Goal: Task Accomplishment & Management: Manage account settings

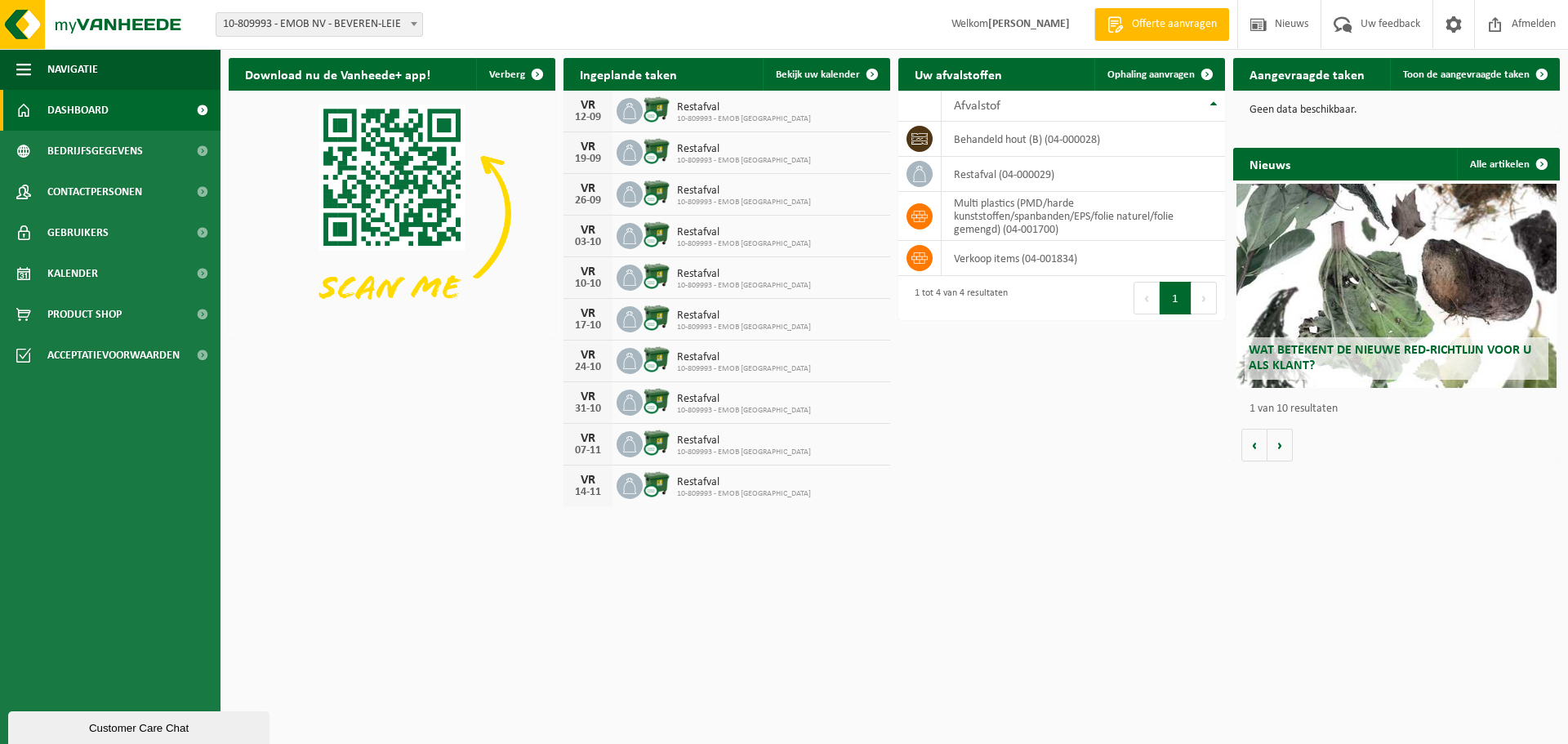
click at [1068, 399] on div "Download nu de Vanheede+ app! Verberg Ingeplande taken Bekijk uw kalender VR 12…" at bounding box center [893, 281] width 1339 height 465
click at [353, 75] on h2 "Download nu de Vanheede+ app!" at bounding box center [337, 74] width 218 height 32
click at [100, 147] on span "Bedrijfsgegevens" at bounding box center [95, 151] width 95 height 41
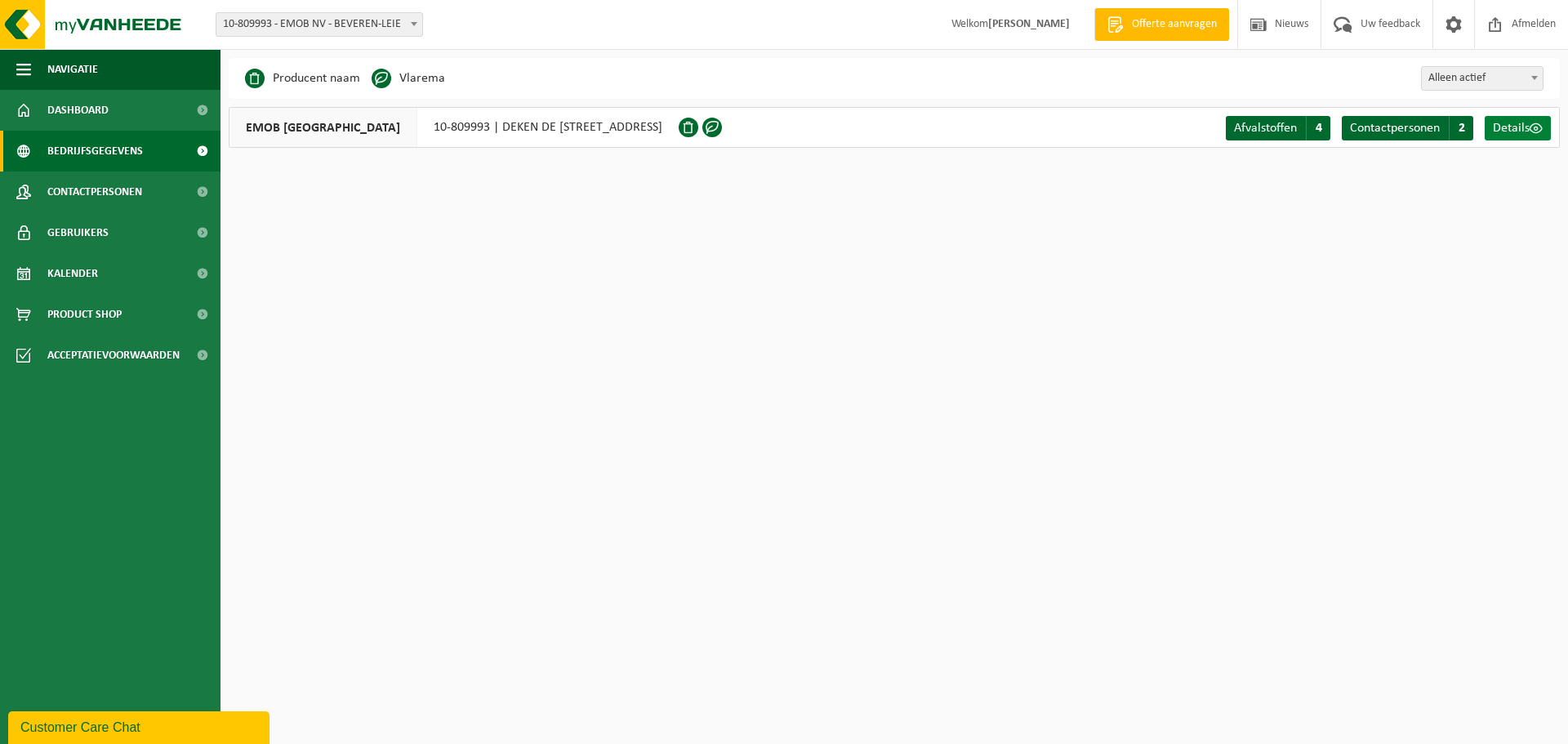
click at [1530, 127] on span at bounding box center [1536, 128] width 13 height 13
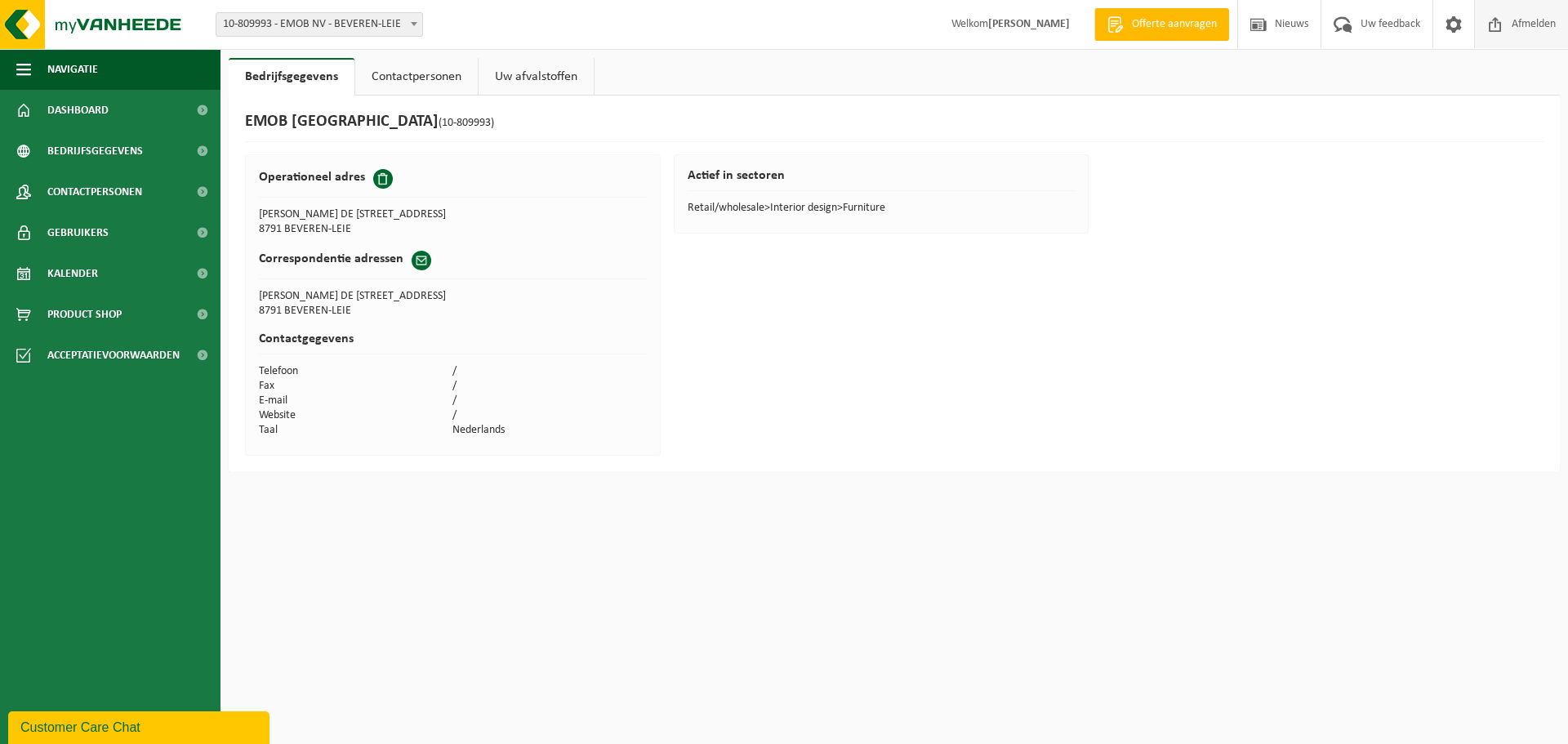
click at [1504, 27] on span at bounding box center [1495, 24] width 24 height 49
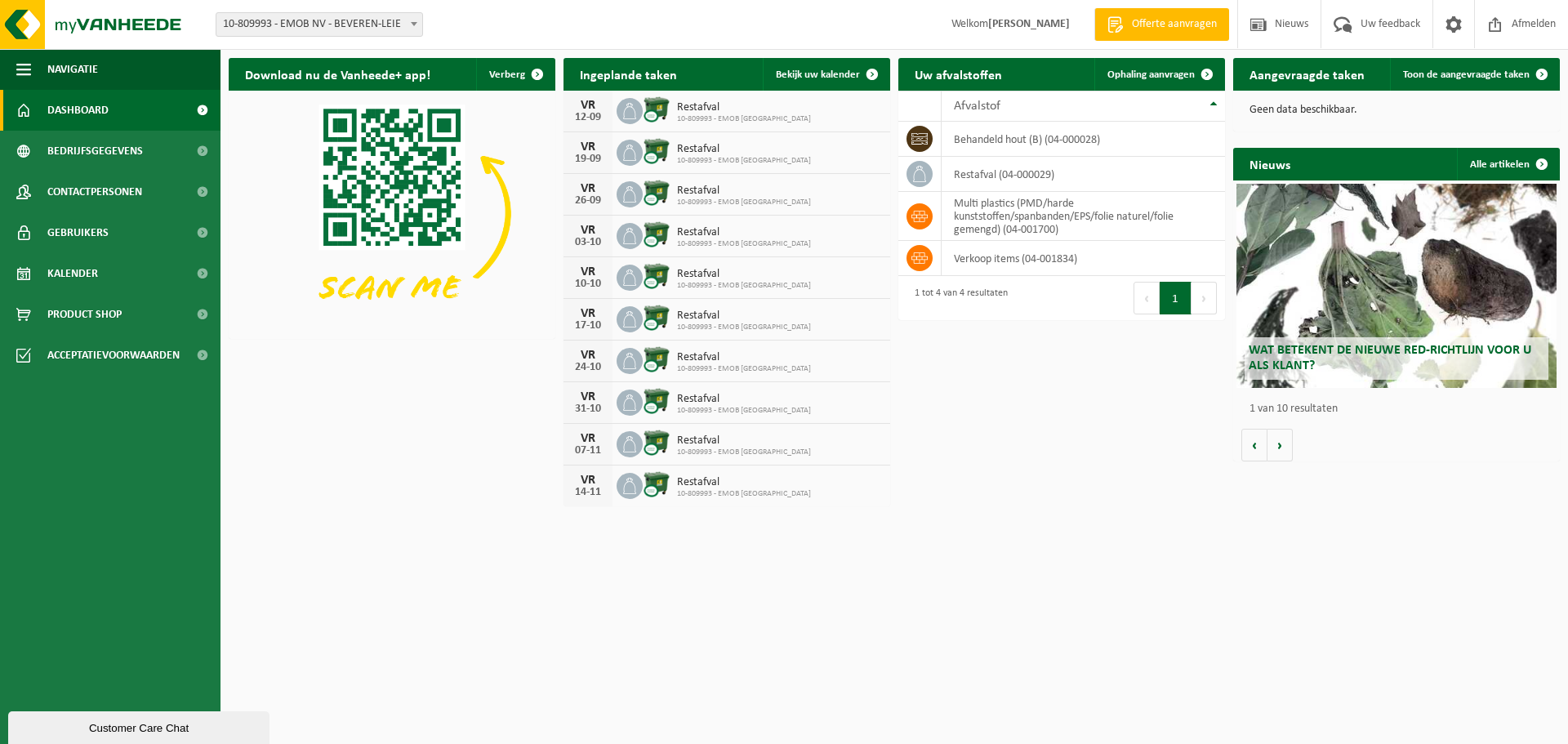
click at [338, 22] on span "10-809993 - EMOB NV - BEVEREN-LEIE" at bounding box center [320, 24] width 206 height 22
select select "113755"
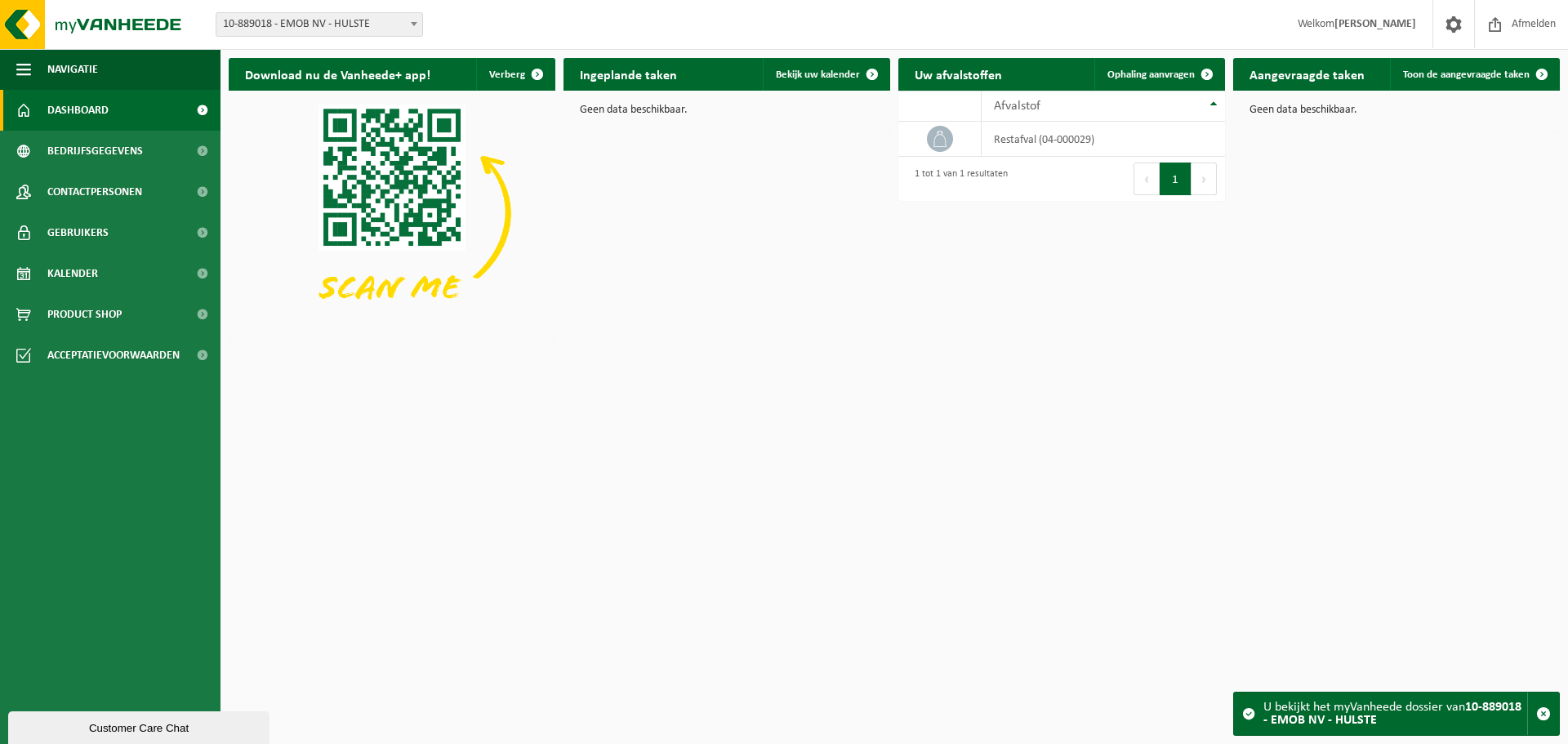
click at [350, 21] on span "10-889018 - EMOB NV - HULSTE" at bounding box center [320, 24] width 206 height 22
select select "113709"
